Goal: Transaction & Acquisition: Purchase product/service

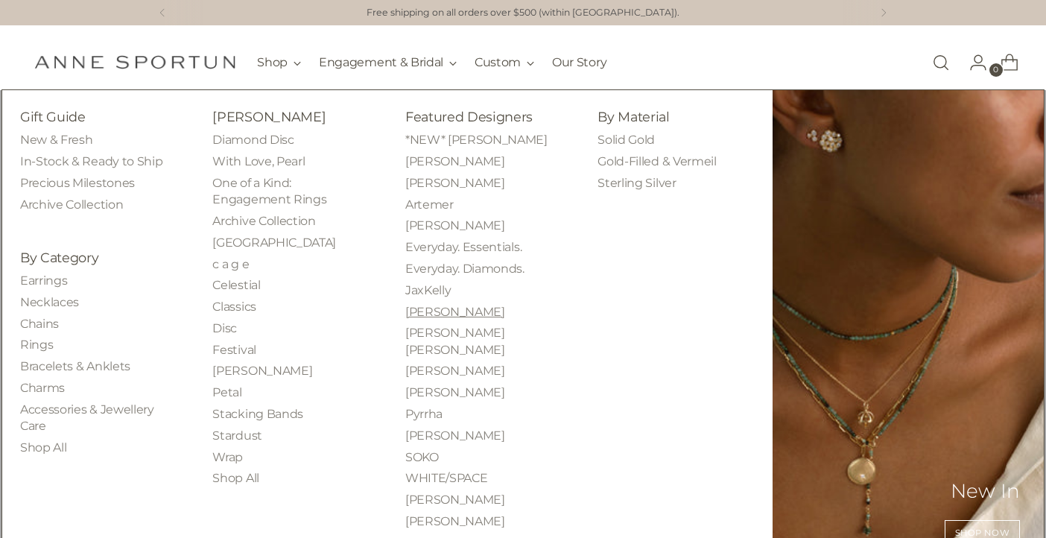
click at [478, 311] on link "[PERSON_NAME]" at bounding box center [455, 312] width 100 height 14
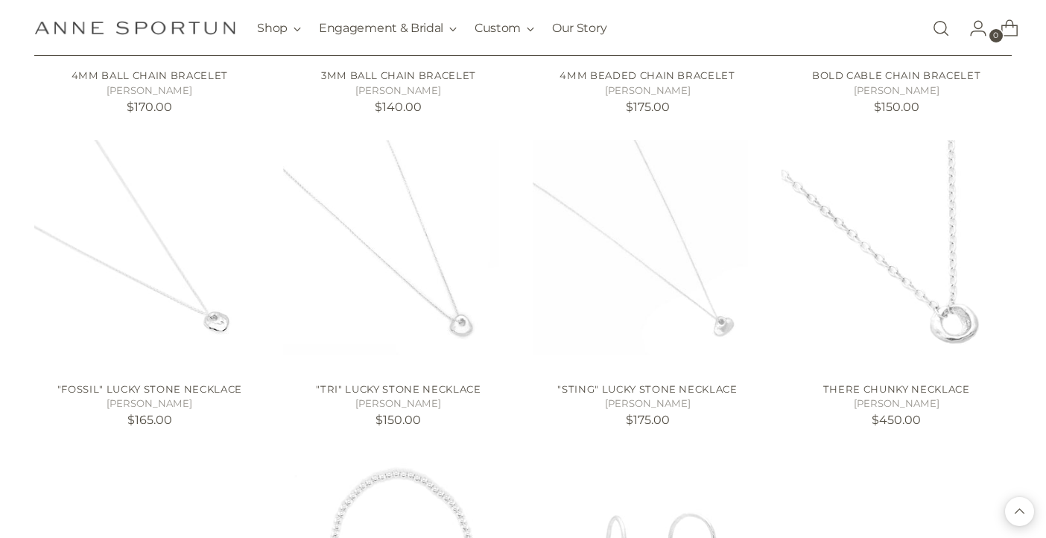
scroll to position [321, 0]
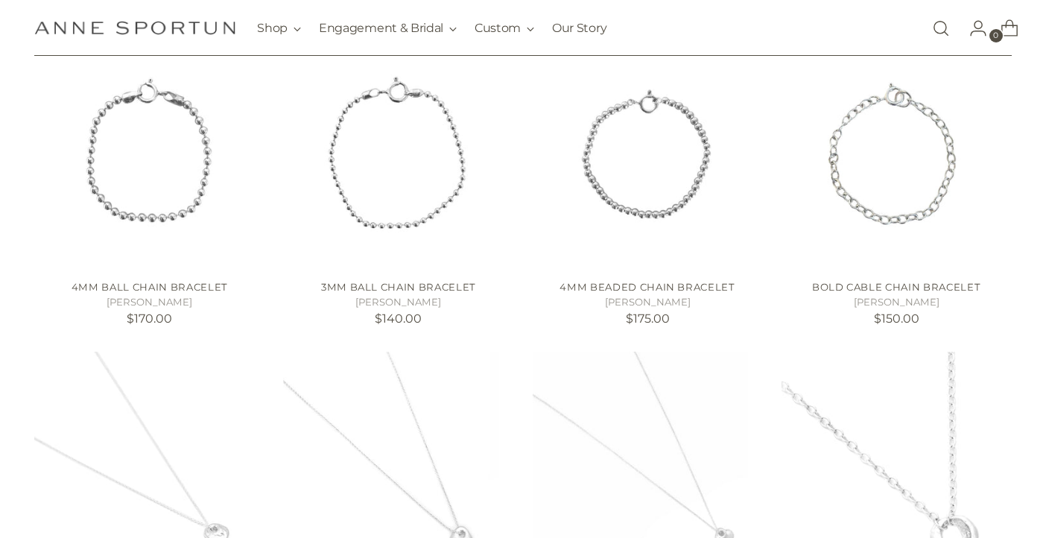
click at [941, 27] on link "Open search modal" at bounding box center [941, 28] width 30 height 30
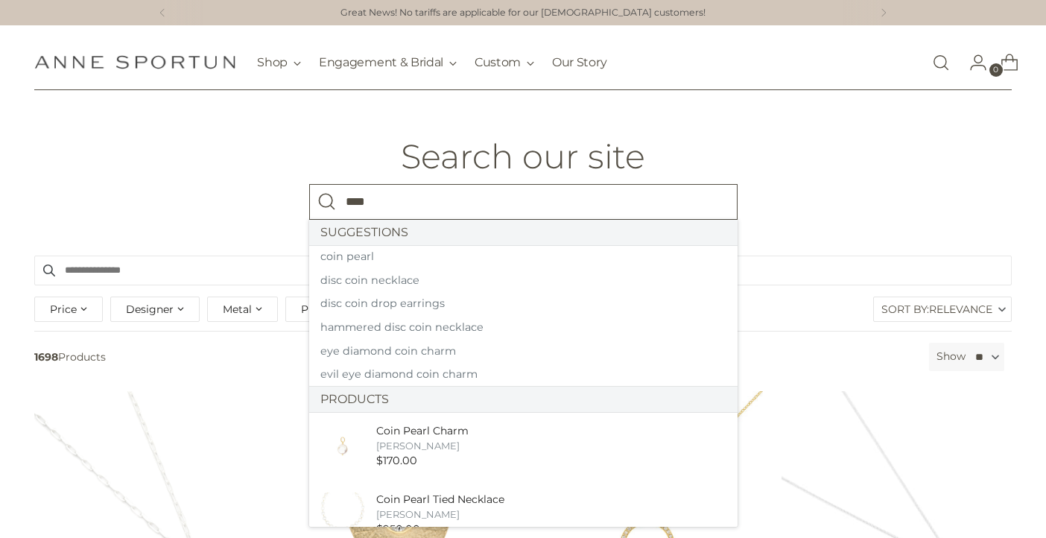
type input "****"
click at [309, 184] on button "Search" at bounding box center [327, 202] width 36 height 36
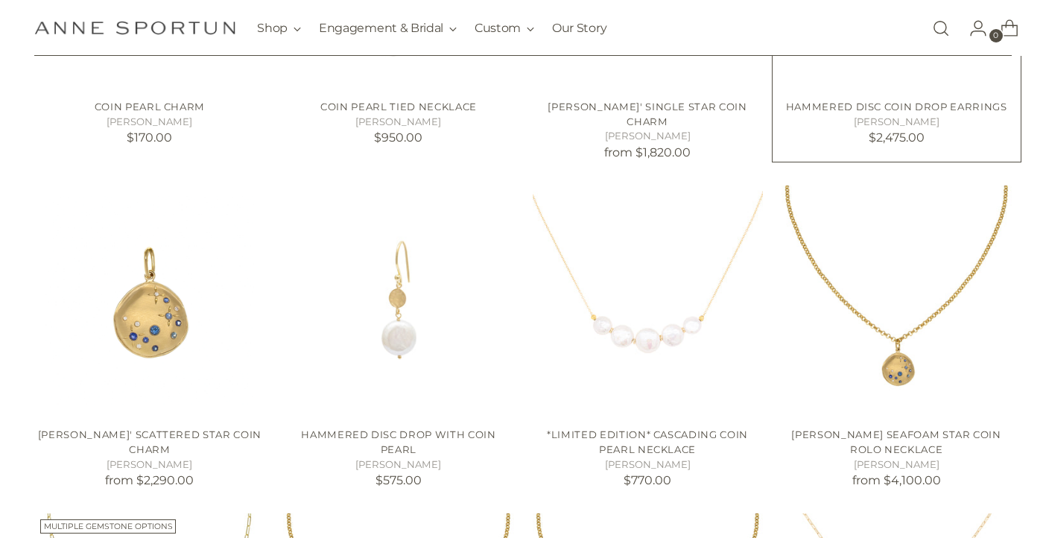
scroll to position [554, 0]
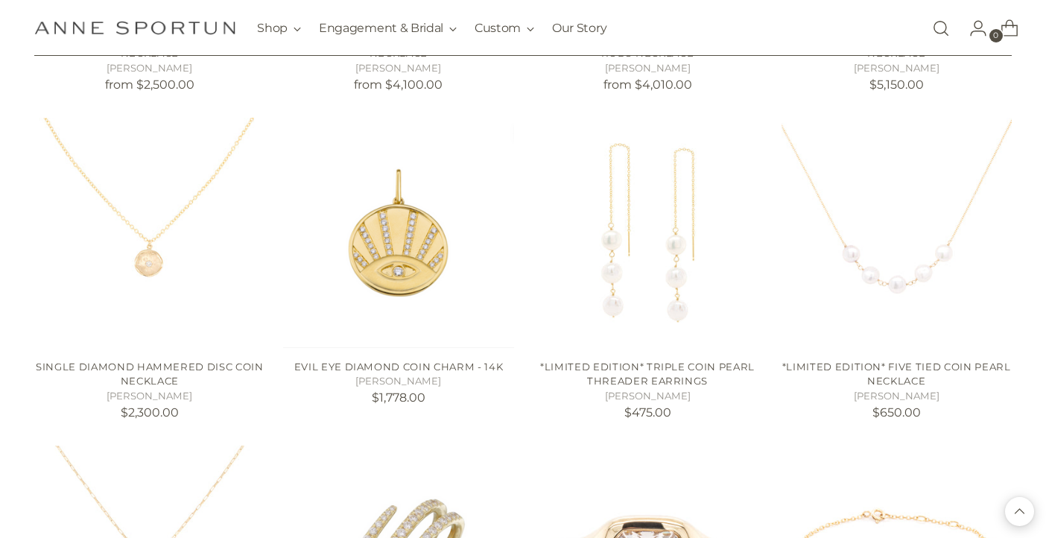
scroll to position [1277, 0]
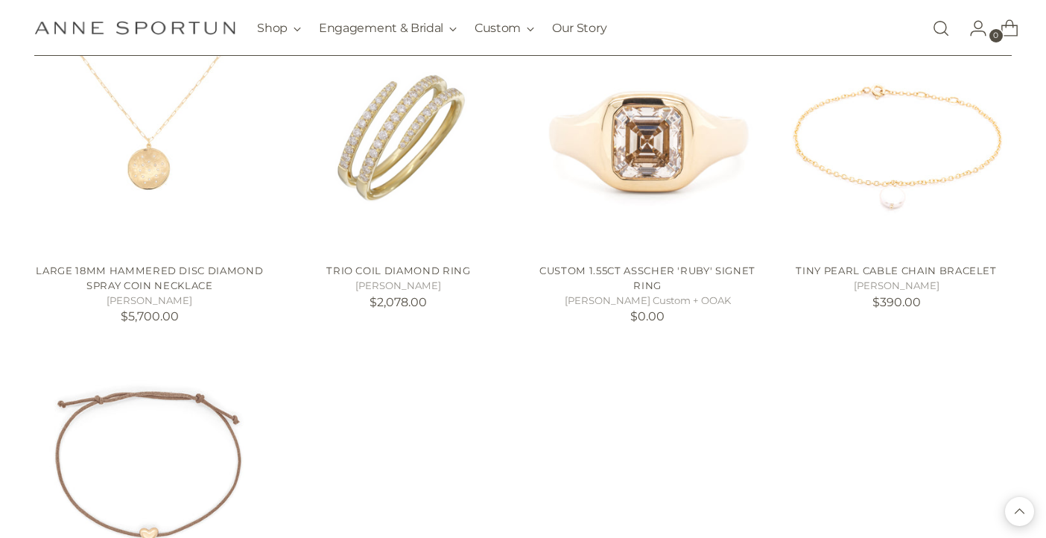
scroll to position [1669, 0]
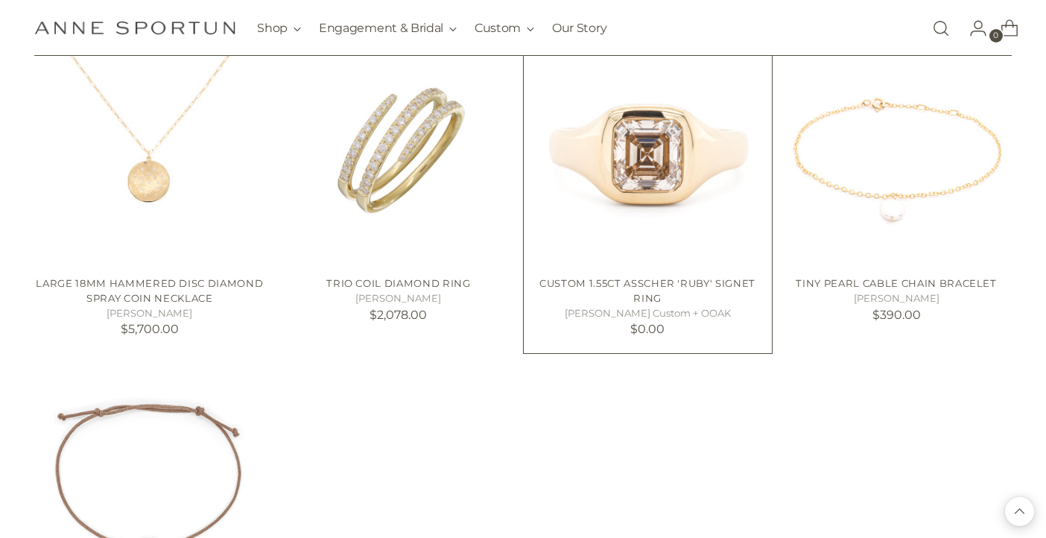
click at [700, 277] on link "Custom 1.55ct Asscher 'Ruby' Signet Ring" at bounding box center [648, 290] width 216 height 27
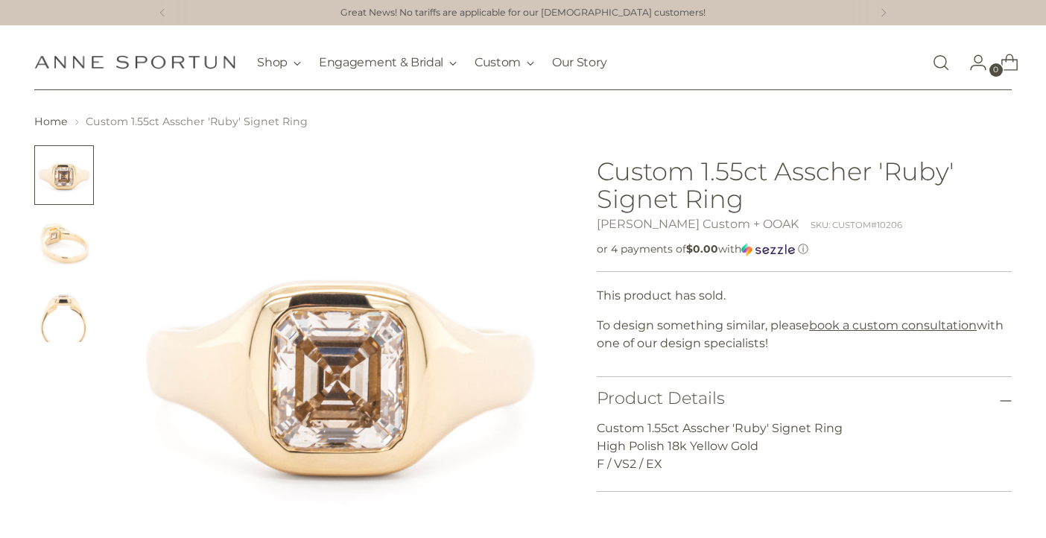
click at [65, 233] on img "Change image to image 2" at bounding box center [64, 244] width 60 height 60
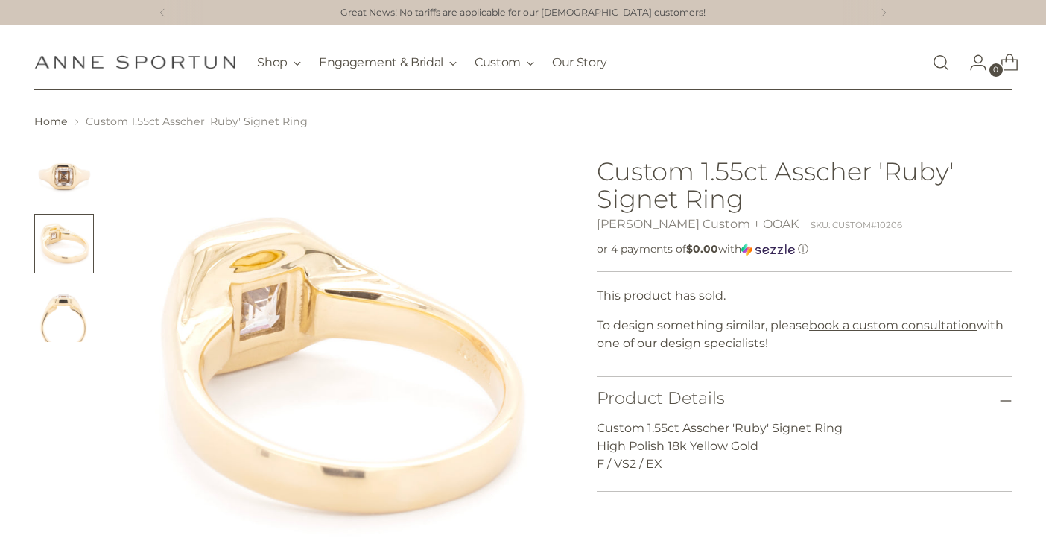
click at [63, 314] on img "Change image to image 3" at bounding box center [64, 312] width 60 height 60
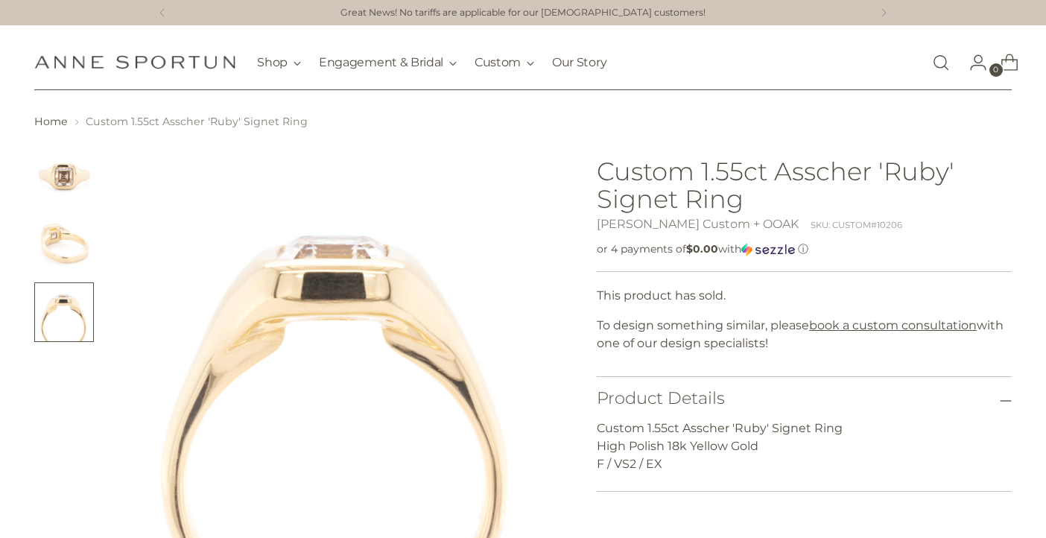
click at [67, 172] on img "Change image to image 1" at bounding box center [64, 175] width 60 height 60
